Goal: Task Accomplishment & Management: Manage account settings

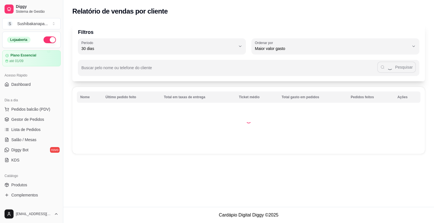
select select "30"
select select "HIGHEST_TOTAL_SPENT_WITH_ORDERS"
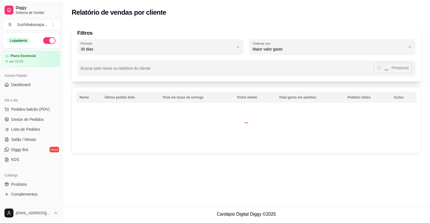
scroll to position [127, 0]
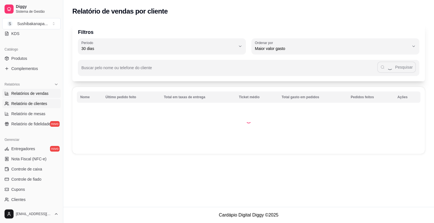
click at [37, 91] on span "Relatórios de vendas" at bounding box center [29, 94] width 37 height 6
select select "ALL"
select select "0"
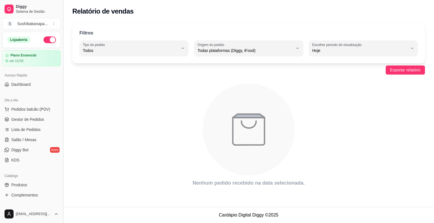
click at [62, 34] on button "Toggle Sidebar" at bounding box center [63, 111] width 5 height 223
click at [72, 34] on div "Filtros ALL Tipo do pedido Todos Entrega Retirada Mesa Consumo local Tipo do pe…" at bounding box center [248, 43] width 352 height 41
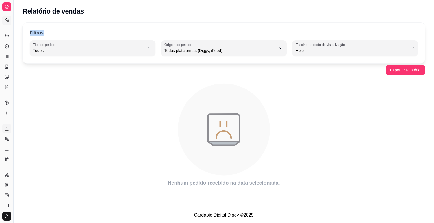
click at [10, 18] on link "Dashboard" at bounding box center [6, 20] width 9 height 9
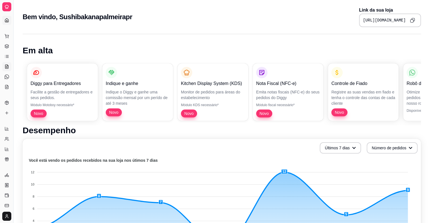
click at [8, 65] on icon at bounding box center [6, 67] width 3 height 4
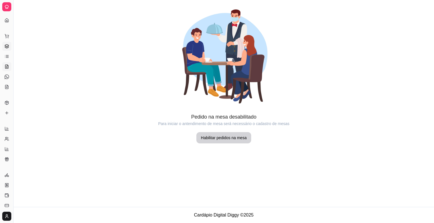
click at [7, 44] on icon at bounding box center [7, 45] width 4 height 2
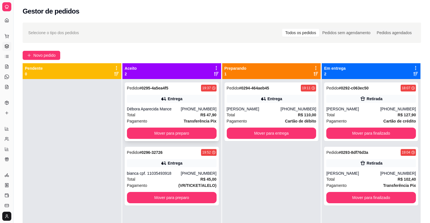
click at [174, 107] on div "Débora Aparecida Mance" at bounding box center [154, 109] width 54 height 6
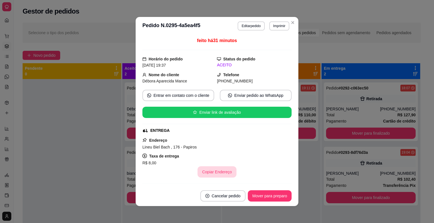
click at [223, 172] on button "Copiar Endereço" at bounding box center [216, 171] width 39 height 11
click at [275, 195] on button "Mover para preparo" at bounding box center [270, 195] width 44 height 11
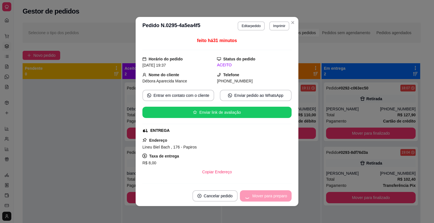
click at [275, 195] on div "Mover para preparo" at bounding box center [266, 195] width 52 height 11
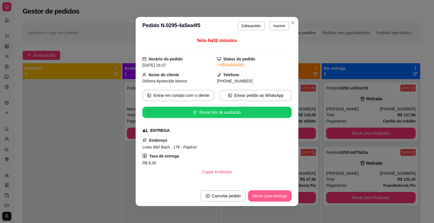
click at [264, 198] on button "Mover para entrega" at bounding box center [269, 195] width 43 height 11
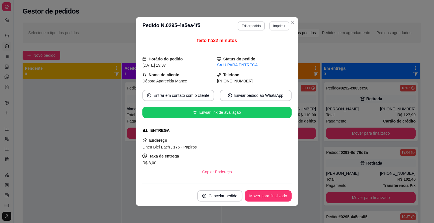
click at [274, 25] on button "Imprimir" at bounding box center [279, 25] width 20 height 9
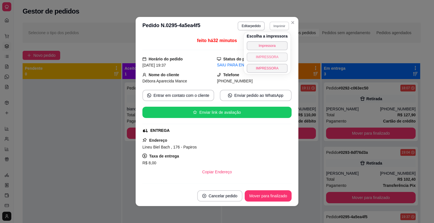
click at [273, 56] on button "IMPRESSORA" at bounding box center [267, 57] width 41 height 9
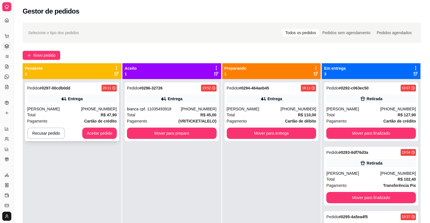
click at [80, 113] on div "Total R$ 47,90" at bounding box center [72, 115] width 90 height 6
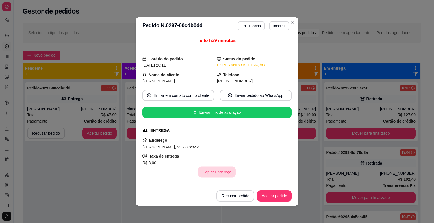
click at [215, 169] on button "Copiar Endereço" at bounding box center [217, 172] width 38 height 11
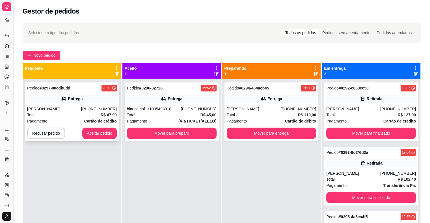
click at [94, 104] on div "Pedido # 0297-00cdb0dd 20:11 Entrega Claudia [PHONE_NUMBER] Total R$ 47,90 Paga…" at bounding box center [72, 111] width 94 height 59
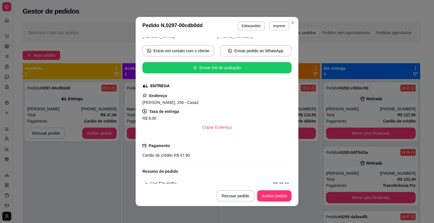
scroll to position [56, 0]
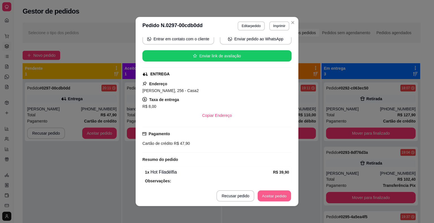
click at [273, 193] on button "Aceitar pedido" at bounding box center [274, 196] width 33 height 11
click at [273, 193] on div "Recusar pedido Aceitar pedido" at bounding box center [246, 195] width 91 height 11
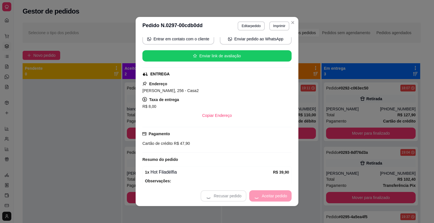
click at [273, 193] on div "Recusar pedido Aceitar pedido" at bounding box center [246, 195] width 91 height 11
click at [275, 194] on button "Mover para preparo" at bounding box center [270, 195] width 44 height 11
click at [275, 194] on div "Mover para preparo" at bounding box center [266, 195] width 52 height 11
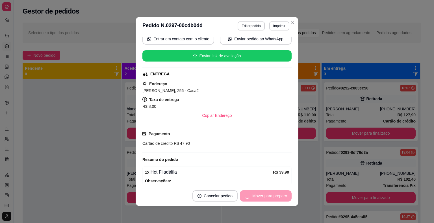
click at [275, 194] on div "Mover para preparo" at bounding box center [266, 195] width 52 height 11
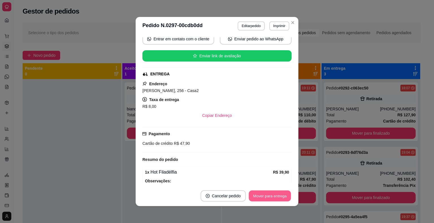
click at [265, 199] on button "Mover para entrega" at bounding box center [270, 196] width 42 height 11
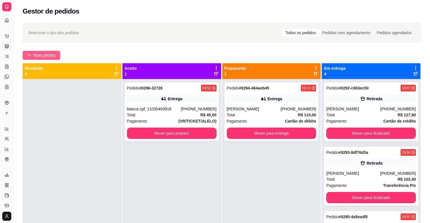
click at [56, 56] on span "Novo pedido" at bounding box center [44, 55] width 22 height 6
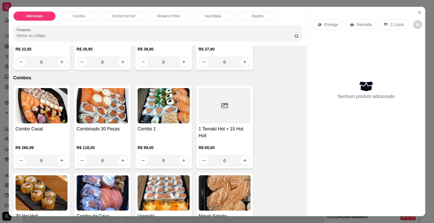
scroll to position [254, 0]
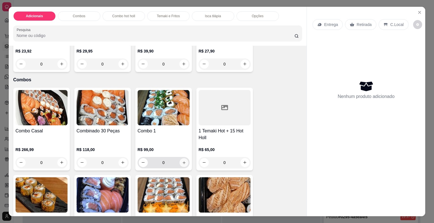
click at [179, 158] on button "increase-product-quantity" at bounding box center [183, 162] width 9 height 9
type input "1"
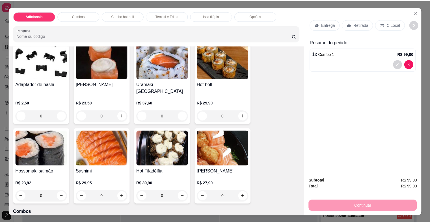
scroll to position [65, 0]
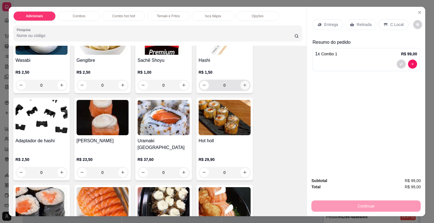
click at [243, 83] on icon "increase-product-quantity" at bounding box center [245, 85] width 4 height 4
type input "1"
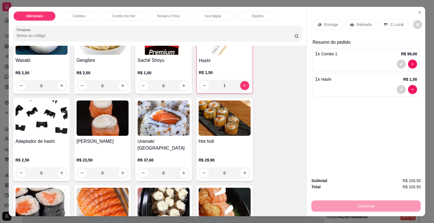
click at [356, 24] on p "Retirada" at bounding box center [363, 25] width 15 height 6
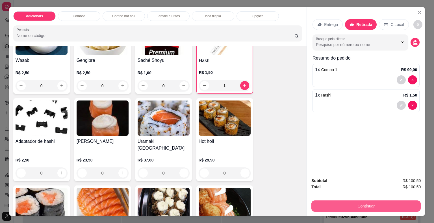
click at [369, 202] on button "Continuar" at bounding box center [365, 206] width 109 height 11
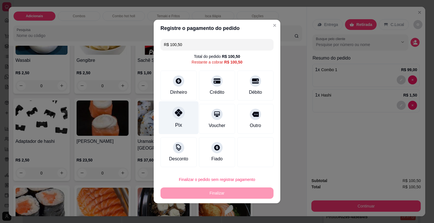
click at [177, 119] on div "Pix" at bounding box center [179, 117] width 40 height 33
type input "R$ 0,00"
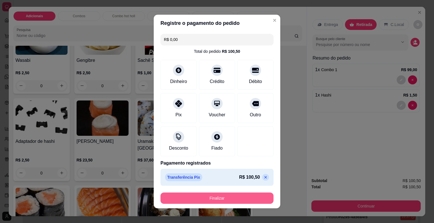
click at [233, 197] on button "Finalizar" at bounding box center [216, 198] width 113 height 11
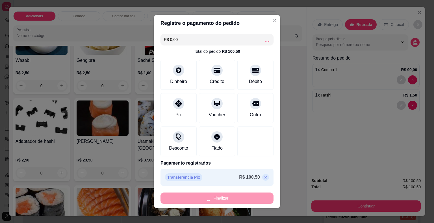
type input "0"
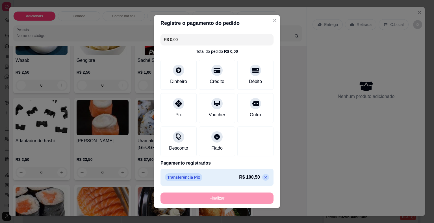
type input "-R$ 100,50"
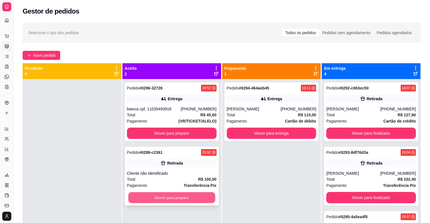
click at [190, 198] on button "Mover para preparo" at bounding box center [171, 197] width 87 height 11
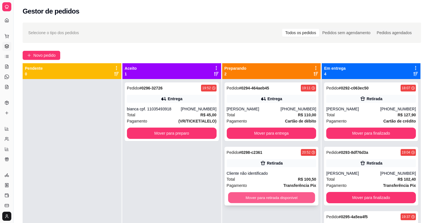
click at [248, 197] on button "Mover para retirada disponível" at bounding box center [271, 197] width 87 height 11
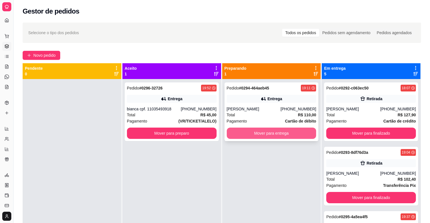
click at [287, 132] on button "Mover para entrega" at bounding box center [271, 133] width 90 height 11
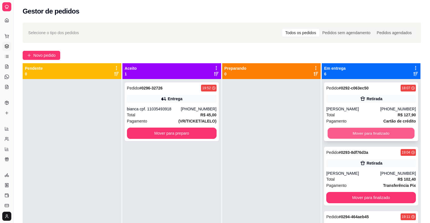
click at [369, 134] on button "Mover para finalizado" at bounding box center [370, 133] width 87 height 11
click at [369, 134] on button "Mover para finalizado" at bounding box center [371, 133] width 90 height 11
click at [367, 133] on button "Mover para finalizado" at bounding box center [371, 133] width 90 height 11
click at [366, 132] on button "Mover para finalizado" at bounding box center [370, 133] width 87 height 11
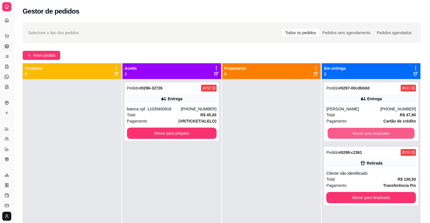
click at [366, 132] on button "Mover para finalizado" at bounding box center [370, 133] width 87 height 11
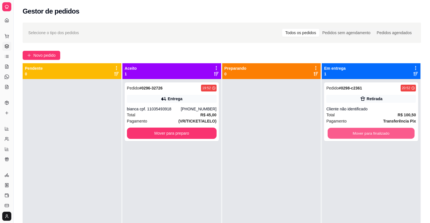
click at [366, 132] on button "Mover para finalizado" at bounding box center [370, 133] width 87 height 11
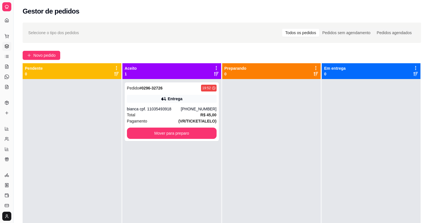
click at [10, 48] on link "Gestor de Pedidos" at bounding box center [6, 46] width 9 height 9
click at [3, 58] on link "Lista de Pedidos" at bounding box center [6, 56] width 9 height 9
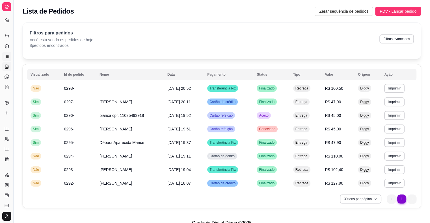
click at [8, 66] on icon at bounding box center [7, 65] width 1 height 1
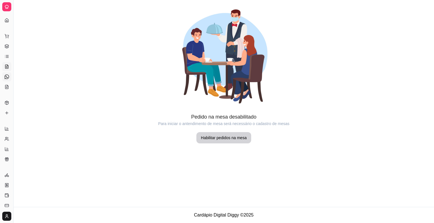
click at [6, 76] on icon at bounding box center [7, 77] width 5 height 5
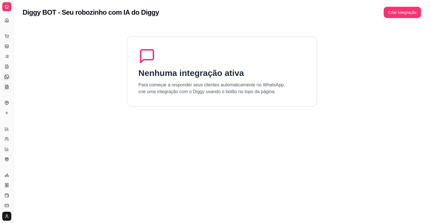
click at [8, 88] on icon at bounding box center [6, 87] width 3 height 4
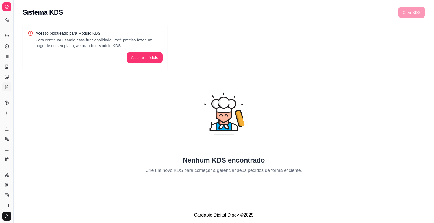
click at [8, 97] on div "Catálogo" at bounding box center [6, 93] width 9 height 9
click at [8, 103] on icon at bounding box center [7, 103] width 5 height 5
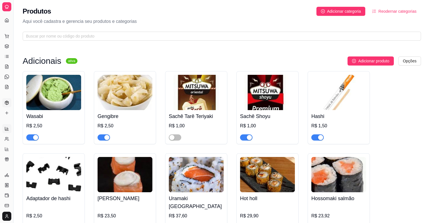
click at [7, 127] on icon at bounding box center [7, 129] width 5 height 5
select select "ALL"
select select "0"
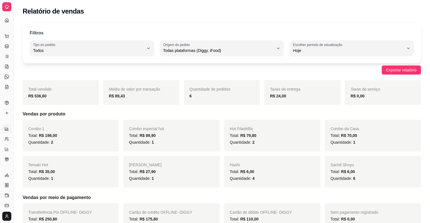
click at [6, 23] on div "Dia a dia" at bounding box center [6, 27] width 9 height 9
click at [6, 16] on link "Dashboard" at bounding box center [6, 20] width 9 height 9
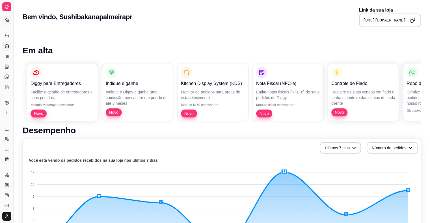
click at [7, 45] on icon at bounding box center [7, 46] width 5 height 5
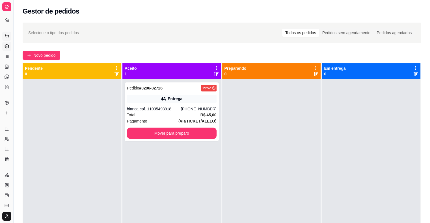
click at [6, 38] on icon at bounding box center [7, 36] width 5 height 5
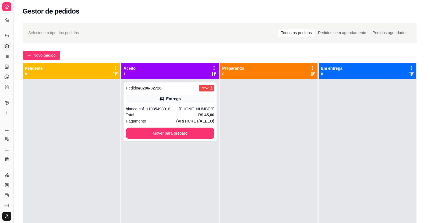
click at [7, 47] on div "Item avulso Adicionais Wasabi R$ 2,50 0 Gengibre R$ 2,50 0 Sachê Shoyu R$ 1,00 …" at bounding box center [155, 131] width 296 height 172
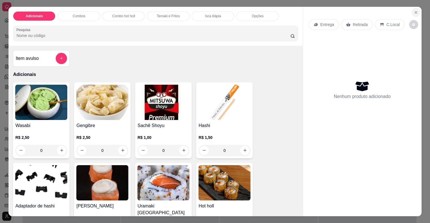
click at [420, 10] on button "Close" at bounding box center [415, 12] width 9 height 9
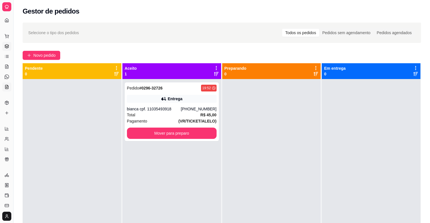
click at [6, 87] on icon at bounding box center [7, 87] width 5 height 5
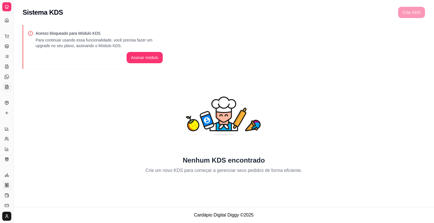
click at [7, 186] on icon at bounding box center [6, 184] width 1 height 1
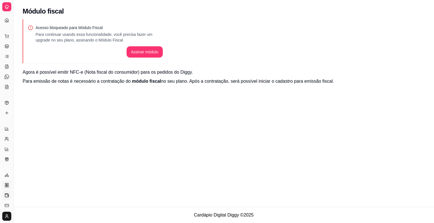
click at [4, 195] on link "Controle de caixa" at bounding box center [6, 195] width 9 height 9
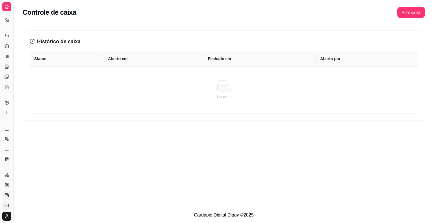
click at [8, 206] on icon at bounding box center [7, 205] width 5 height 5
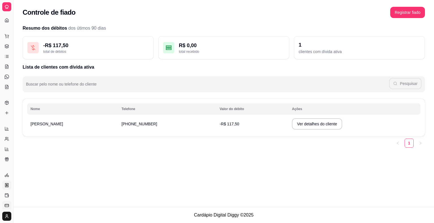
click at [7, 186] on icon at bounding box center [7, 185] width 0 height 2
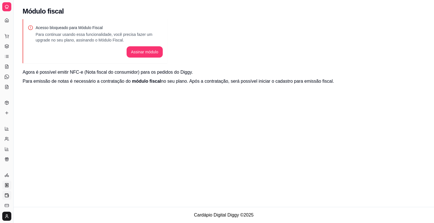
click at [7, 193] on icon at bounding box center [7, 195] width 5 height 5
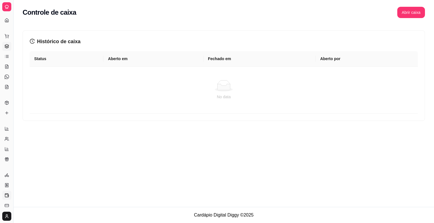
click at [5, 49] on link "Gestor de Pedidos" at bounding box center [6, 46] width 9 height 9
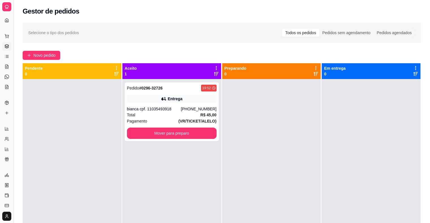
drag, startPoint x: 25, startPoint y: 75, endPoint x: 15, endPoint y: 74, distance: 9.6
click at [15, 74] on div "Diggy Sistema de Gestão S Sushibakanapa ... Loja aberta Plano Essencial até 01/…" at bounding box center [215, 154] width 430 height 309
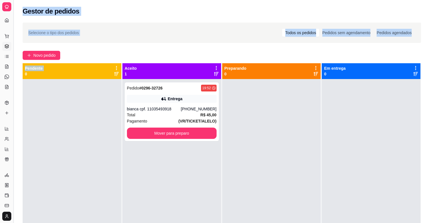
click at [11, 72] on button "Toggle Sidebar" at bounding box center [13, 111] width 5 height 223
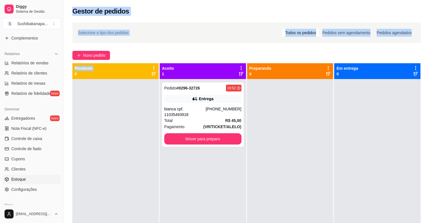
scroll to position [183, 0]
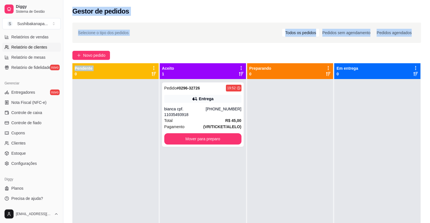
click at [29, 48] on span "Relatório de clientes" at bounding box center [29, 47] width 36 height 6
select select "30"
select select "HIGHEST_TOTAL_SPENT_WITH_ORDERS"
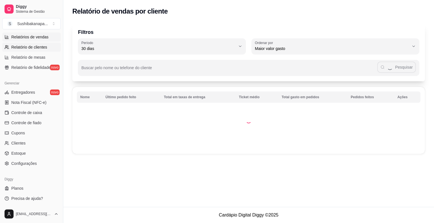
click at [30, 36] on span "Relatórios de vendas" at bounding box center [29, 37] width 37 height 6
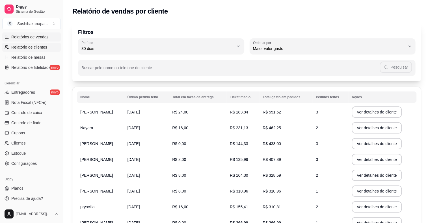
select select "ALL"
select select "0"
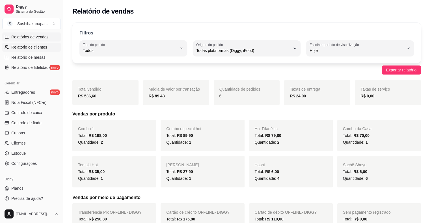
click at [36, 49] on span "Relatório de clientes" at bounding box center [29, 47] width 36 height 6
select select "30"
select select "HIGHEST_TOTAL_SPENT_WITH_ORDERS"
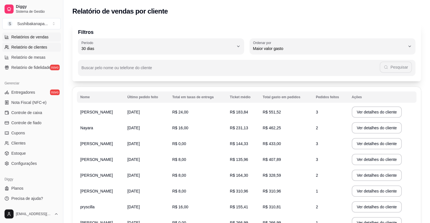
click at [41, 38] on span "Relatórios de vendas" at bounding box center [29, 37] width 37 height 6
select select "ALL"
select select "0"
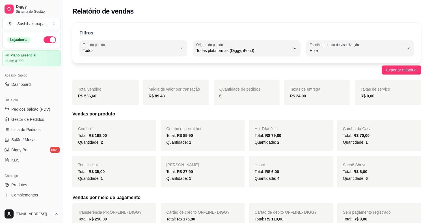
click at [34, 124] on ul "Pedidos balcão (PDV) Gestor de Pedidos Lista de Pedidos Salão / Mesas Diggy Bot…" at bounding box center [31, 135] width 58 height 60
click at [33, 118] on span "Gestor de Pedidos" at bounding box center [27, 120] width 33 height 6
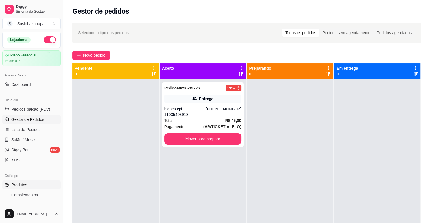
click at [29, 185] on link "Produtos" at bounding box center [31, 184] width 58 height 9
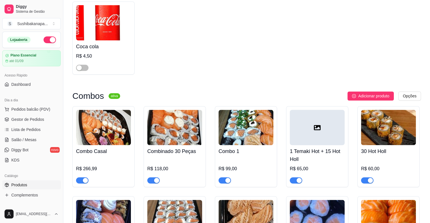
scroll to position [367, 0]
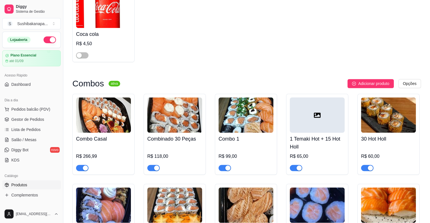
click at [322, 108] on div at bounding box center [316, 114] width 55 height 35
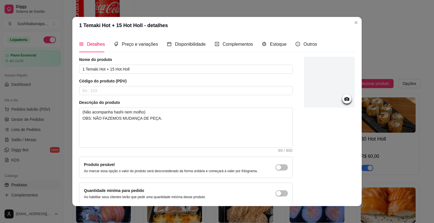
click at [344, 100] on icon at bounding box center [346, 99] width 5 height 4
click at [343, 101] on icon at bounding box center [346, 99] width 6 height 6
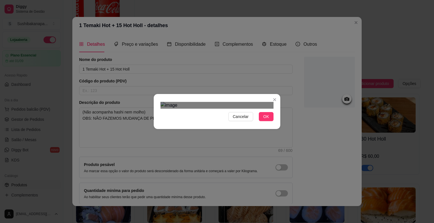
click at [269, 109] on div at bounding box center [216, 105] width 113 height 7
click at [271, 121] on button "OK" at bounding box center [266, 116] width 15 height 9
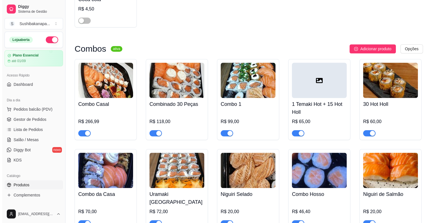
scroll to position [395, 0]
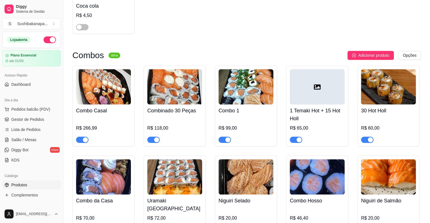
click at [332, 80] on div at bounding box center [316, 86] width 55 height 35
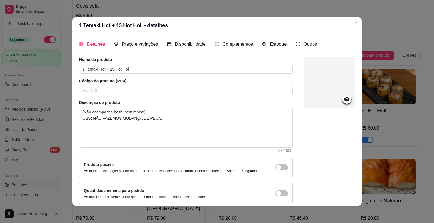
click at [343, 101] on icon at bounding box center [346, 99] width 6 height 6
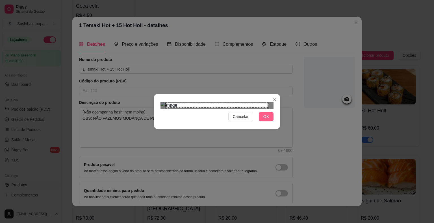
click at [263, 121] on button "OK" at bounding box center [266, 116] width 15 height 9
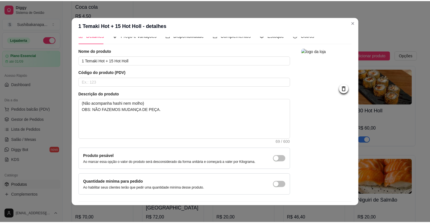
scroll to position [0, 0]
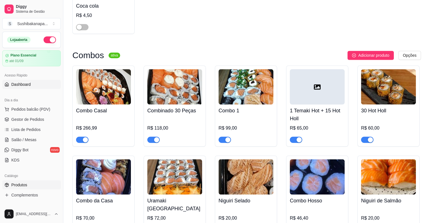
click at [21, 85] on span "Dashboard" at bounding box center [20, 85] width 19 height 6
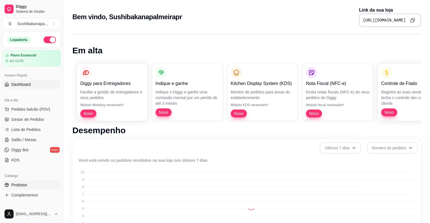
click at [28, 185] on link "Produtos" at bounding box center [31, 184] width 58 height 9
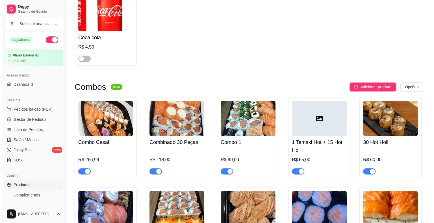
scroll to position [367, 0]
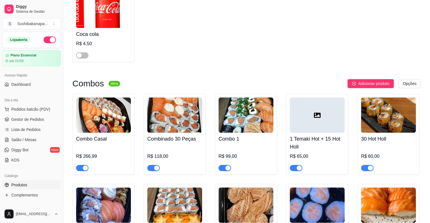
click at [318, 112] on icon at bounding box center [316, 115] width 7 height 7
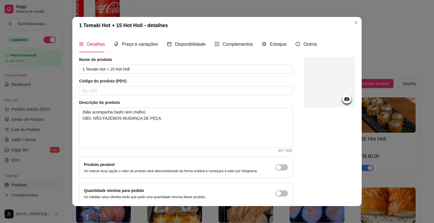
click at [343, 97] on icon at bounding box center [346, 99] width 6 height 6
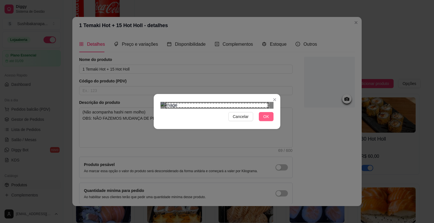
click at [267, 120] on span "OK" at bounding box center [266, 117] width 6 height 6
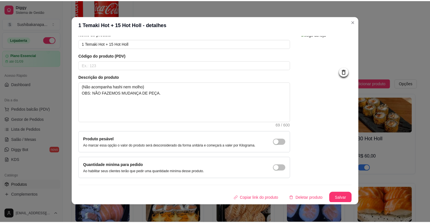
scroll to position [1, 0]
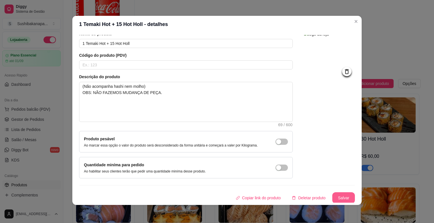
click at [332, 197] on button "Salvar" at bounding box center [343, 197] width 23 height 11
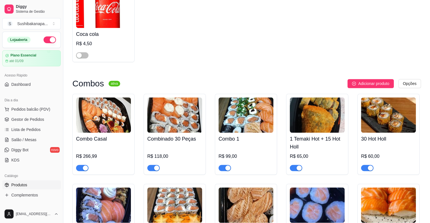
click at [310, 97] on img at bounding box center [316, 114] width 55 height 35
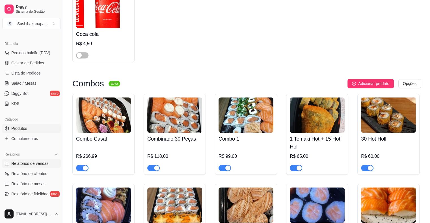
click at [37, 163] on span "Relatórios de vendas" at bounding box center [29, 164] width 37 height 6
select select "ALL"
select select "0"
